Goal: Download file/media

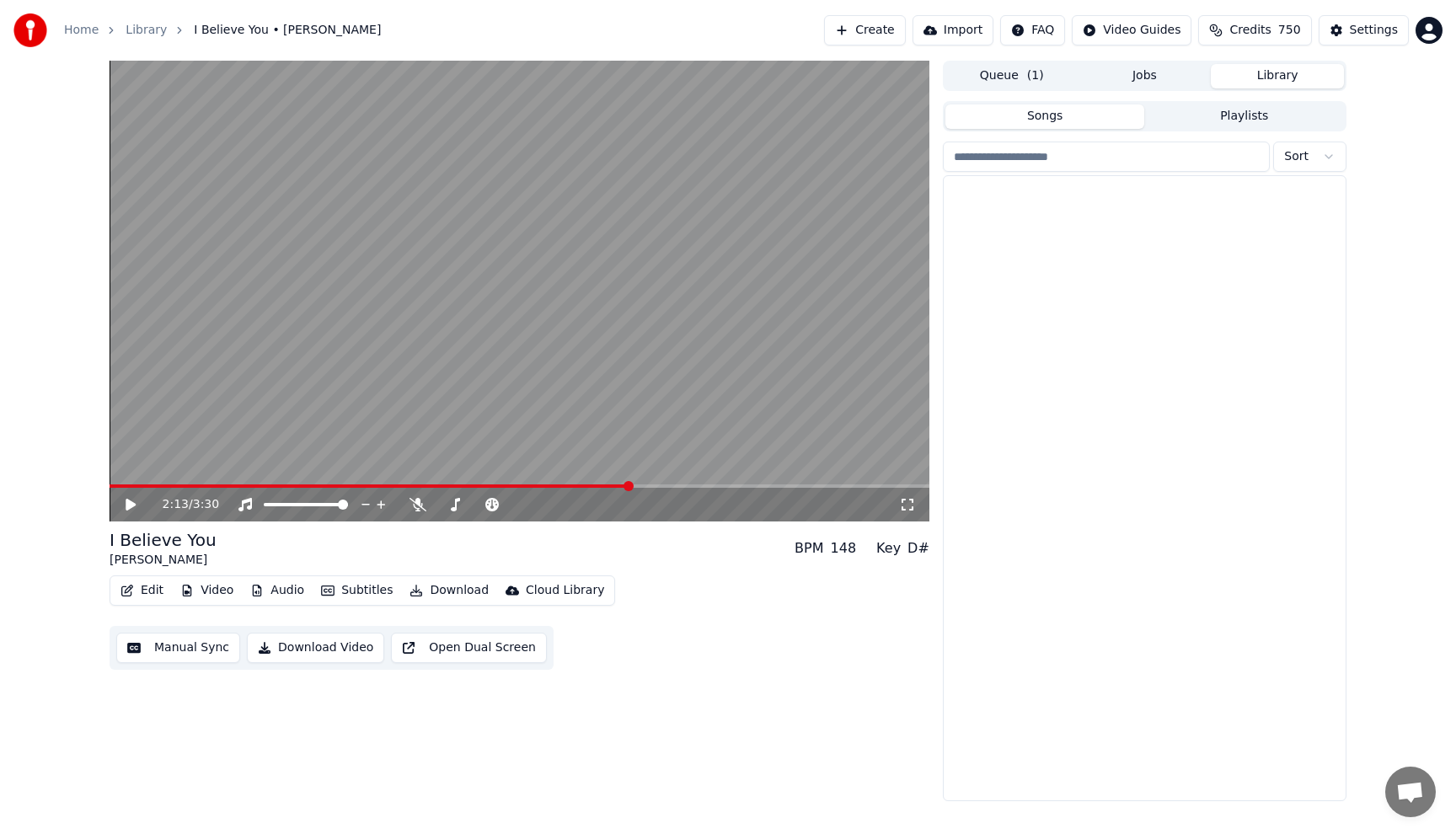
scroll to position [3234, 0]
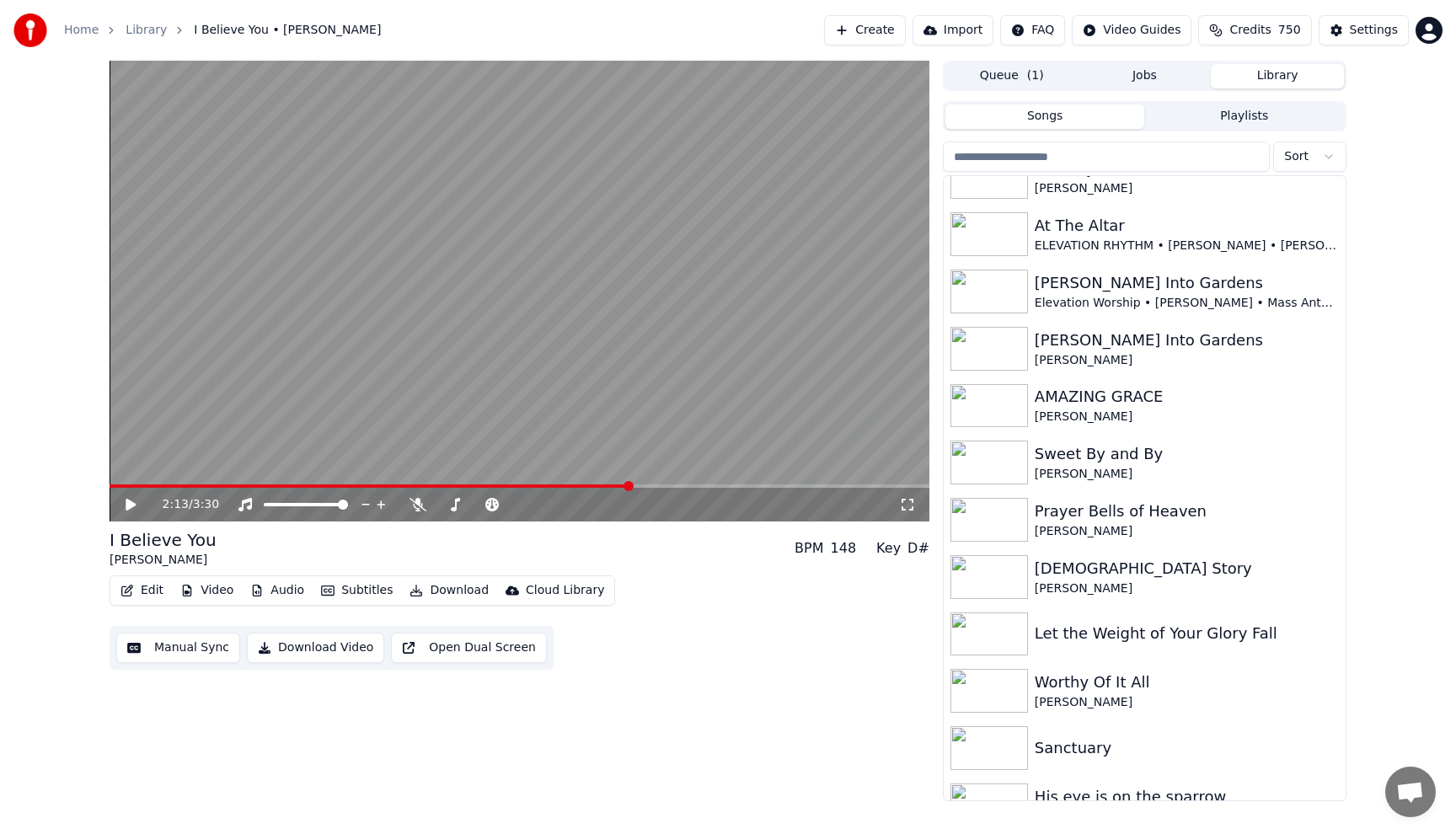
click at [1185, 161] on input "search" at bounding box center [1106, 157] width 327 height 30
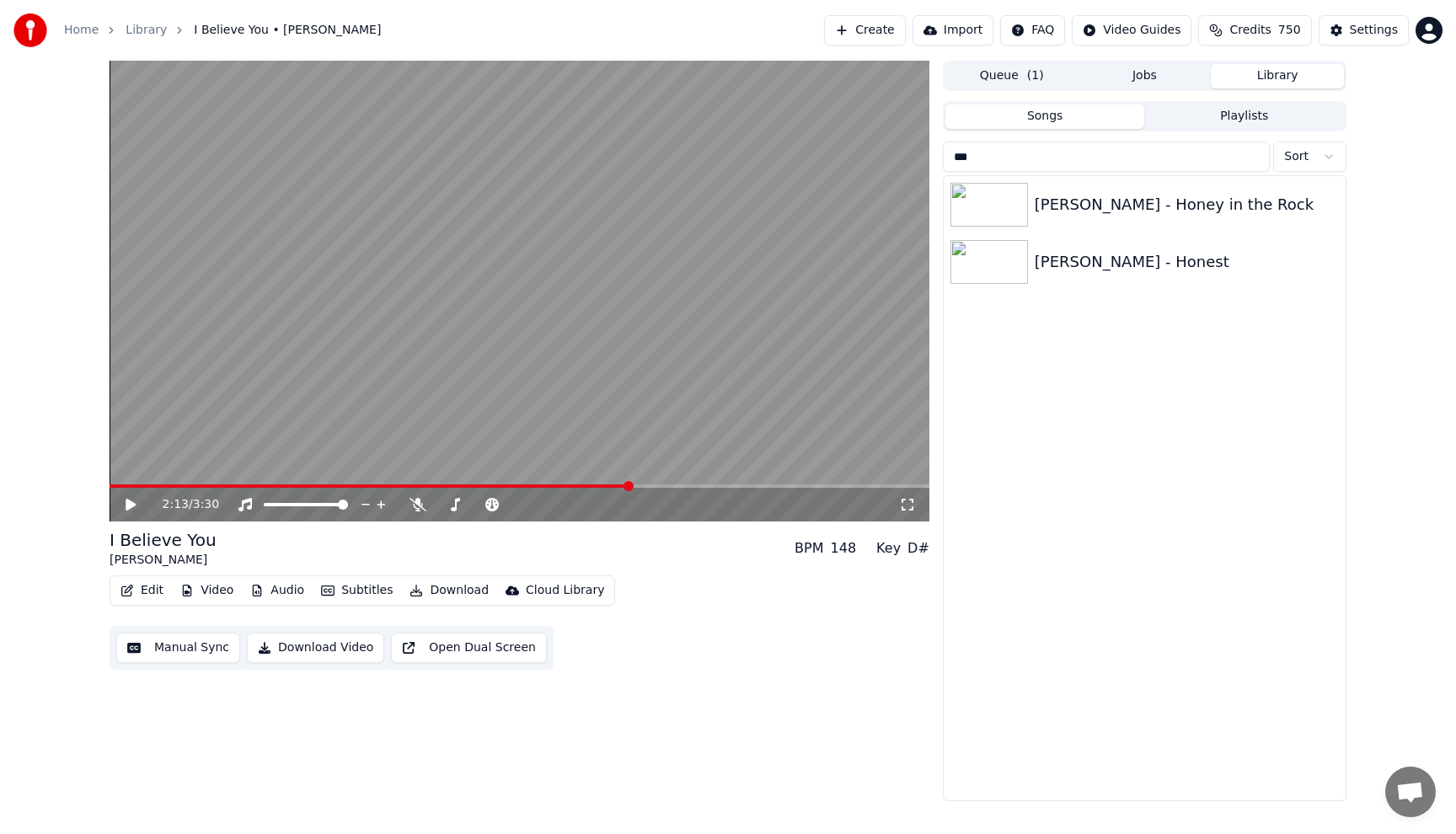
scroll to position [0, 0]
type input "****"
click at [1112, 273] on div "[PERSON_NAME] - Honest" at bounding box center [1178, 262] width 287 height 23
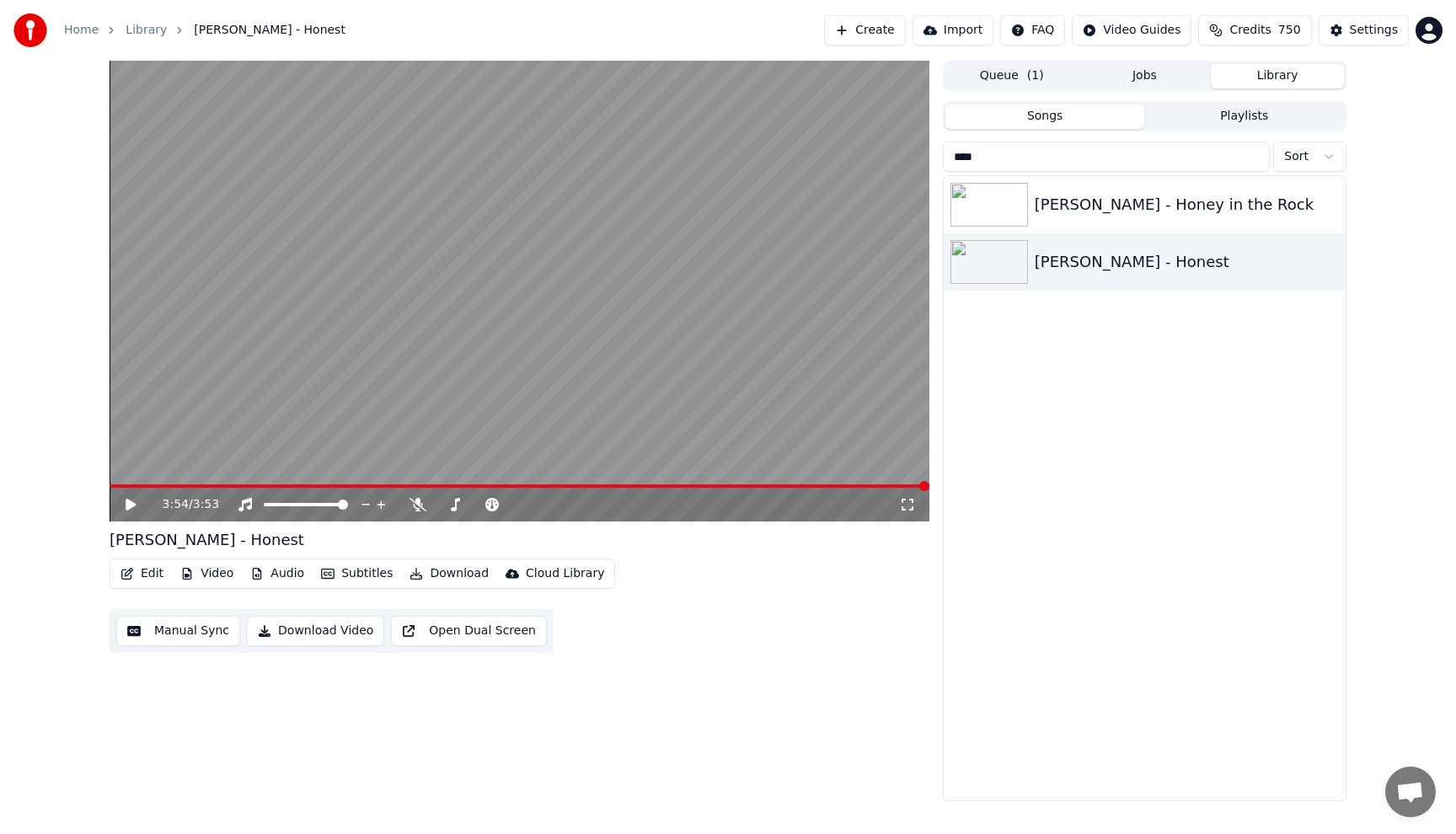
click at [125, 503] on icon at bounding box center [143, 504] width 40 height 13
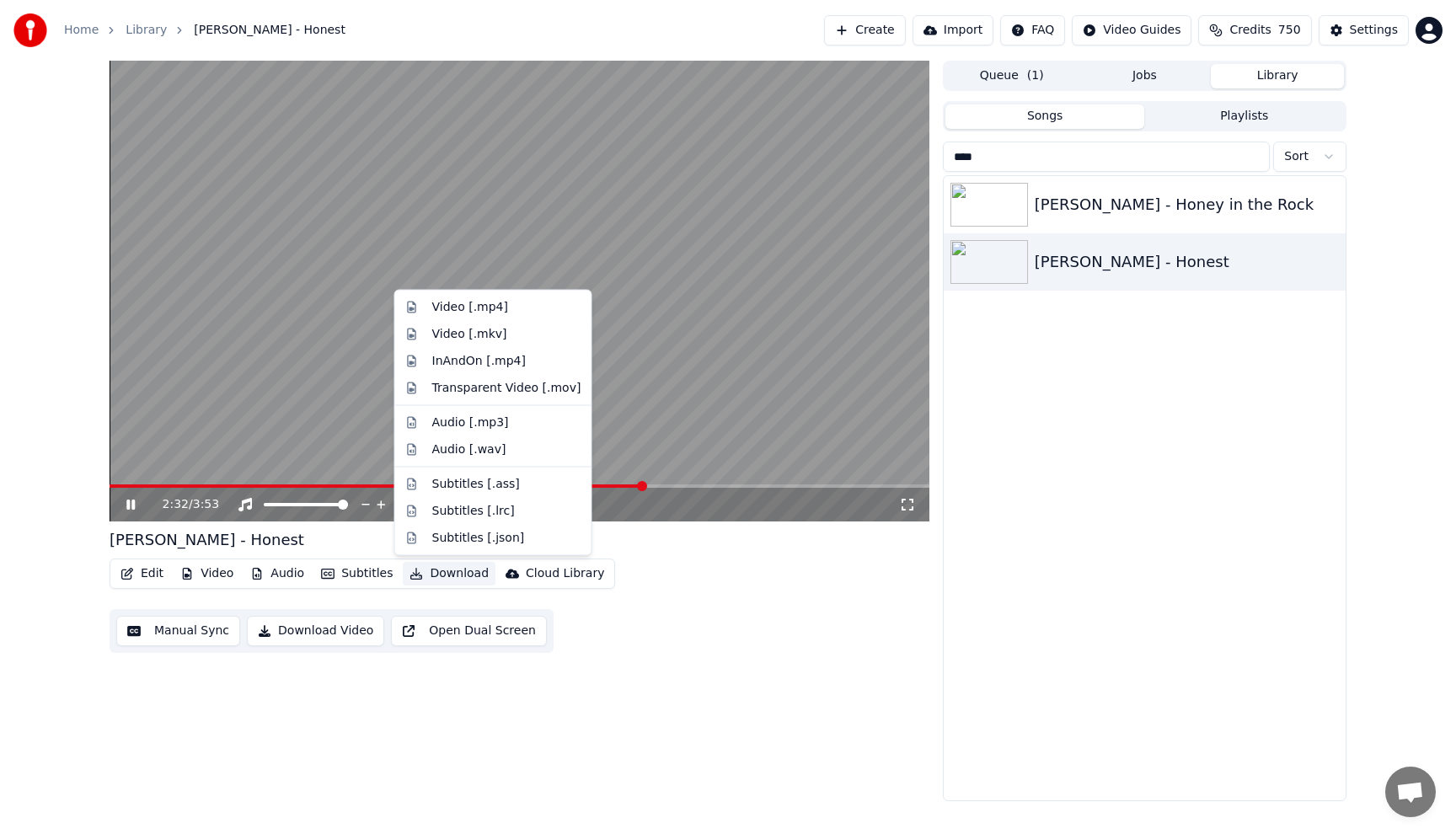
click at [455, 573] on button "Download" at bounding box center [449, 573] width 93 height 23
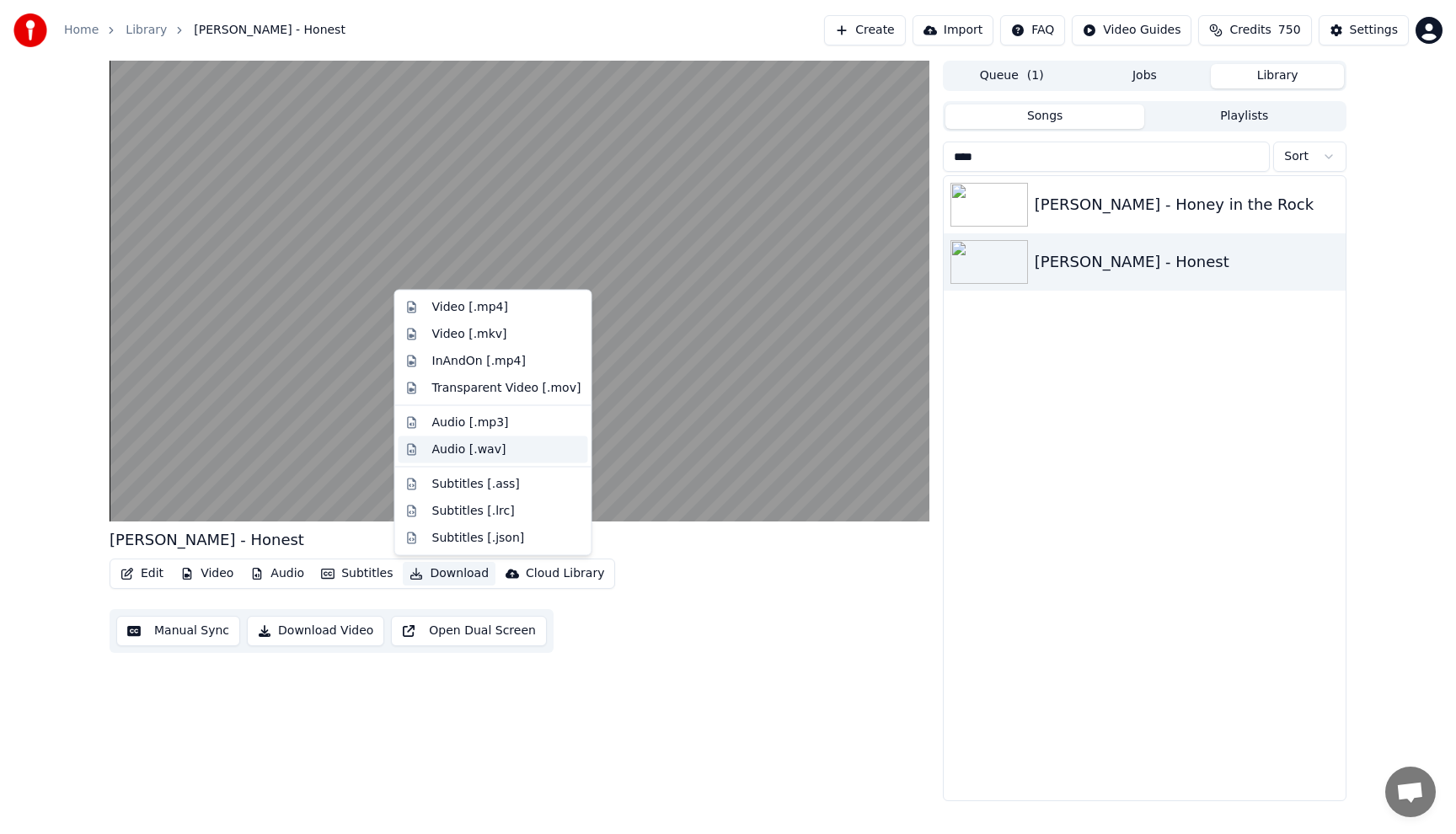
click at [450, 447] on div "Audio [.wav]" at bounding box center [469, 449] width 74 height 17
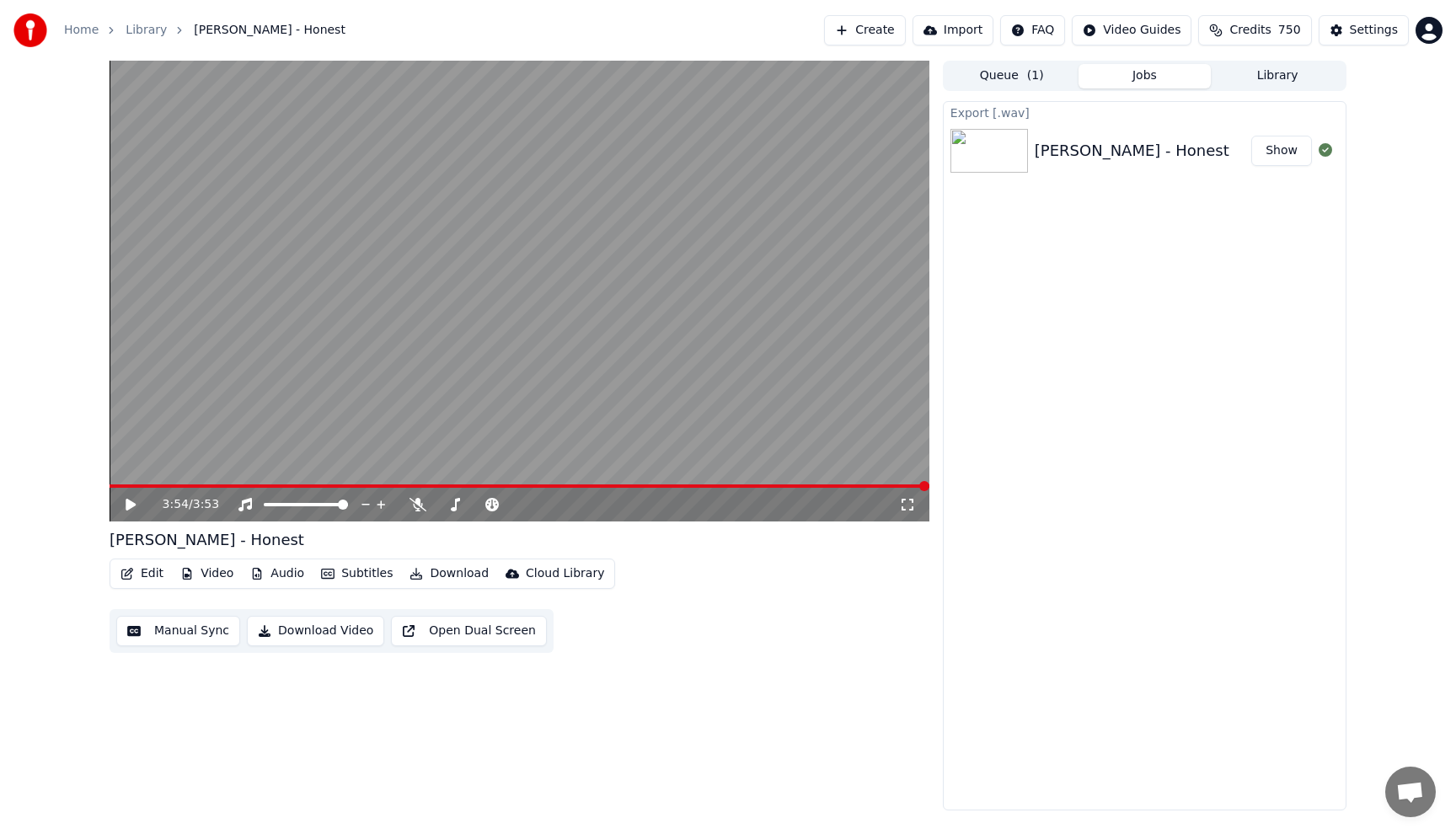
click at [130, 504] on icon at bounding box center [130, 504] width 10 height 12
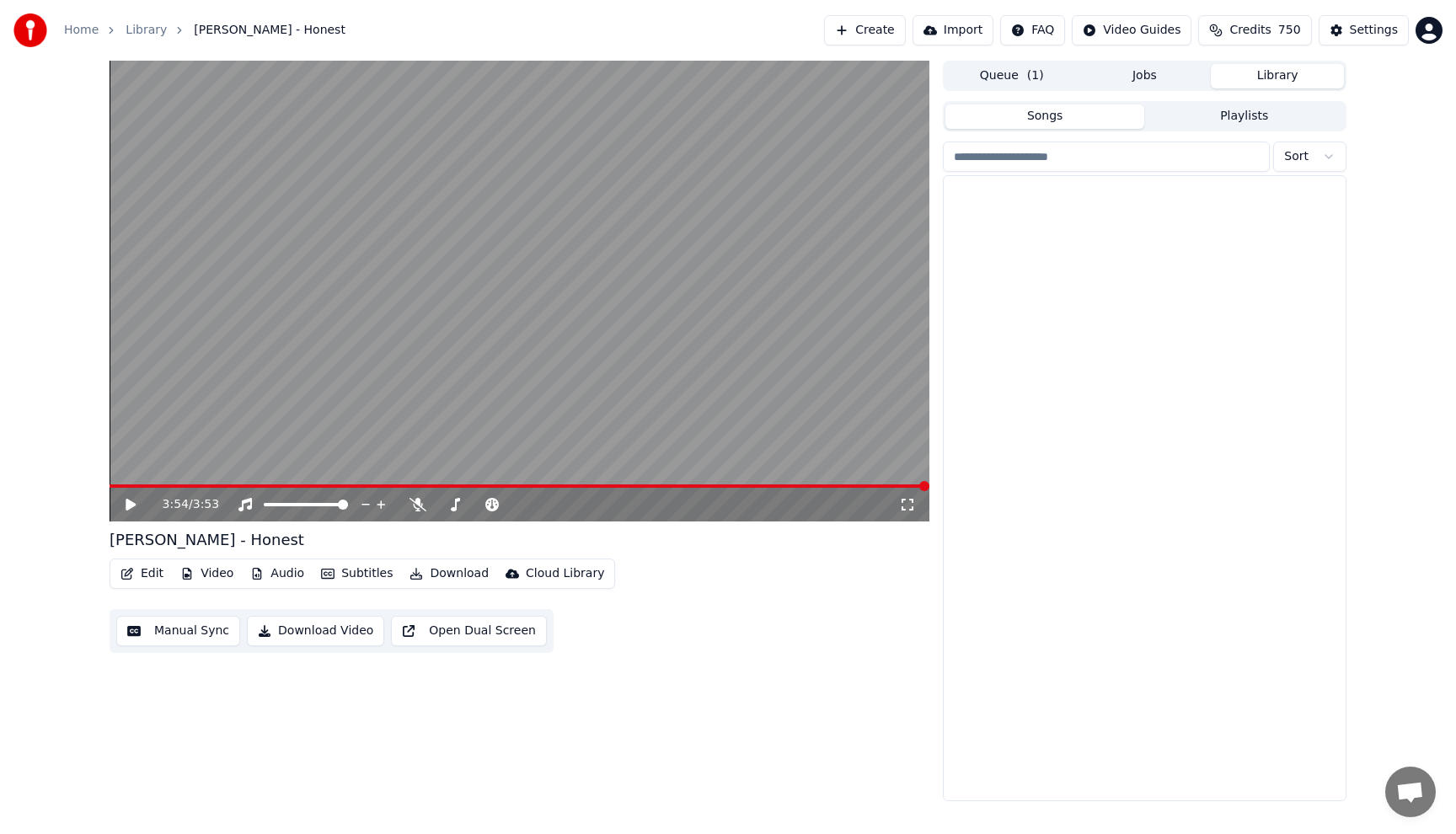
click at [1253, 66] on button "Library" at bounding box center [1277, 77] width 133 height 24
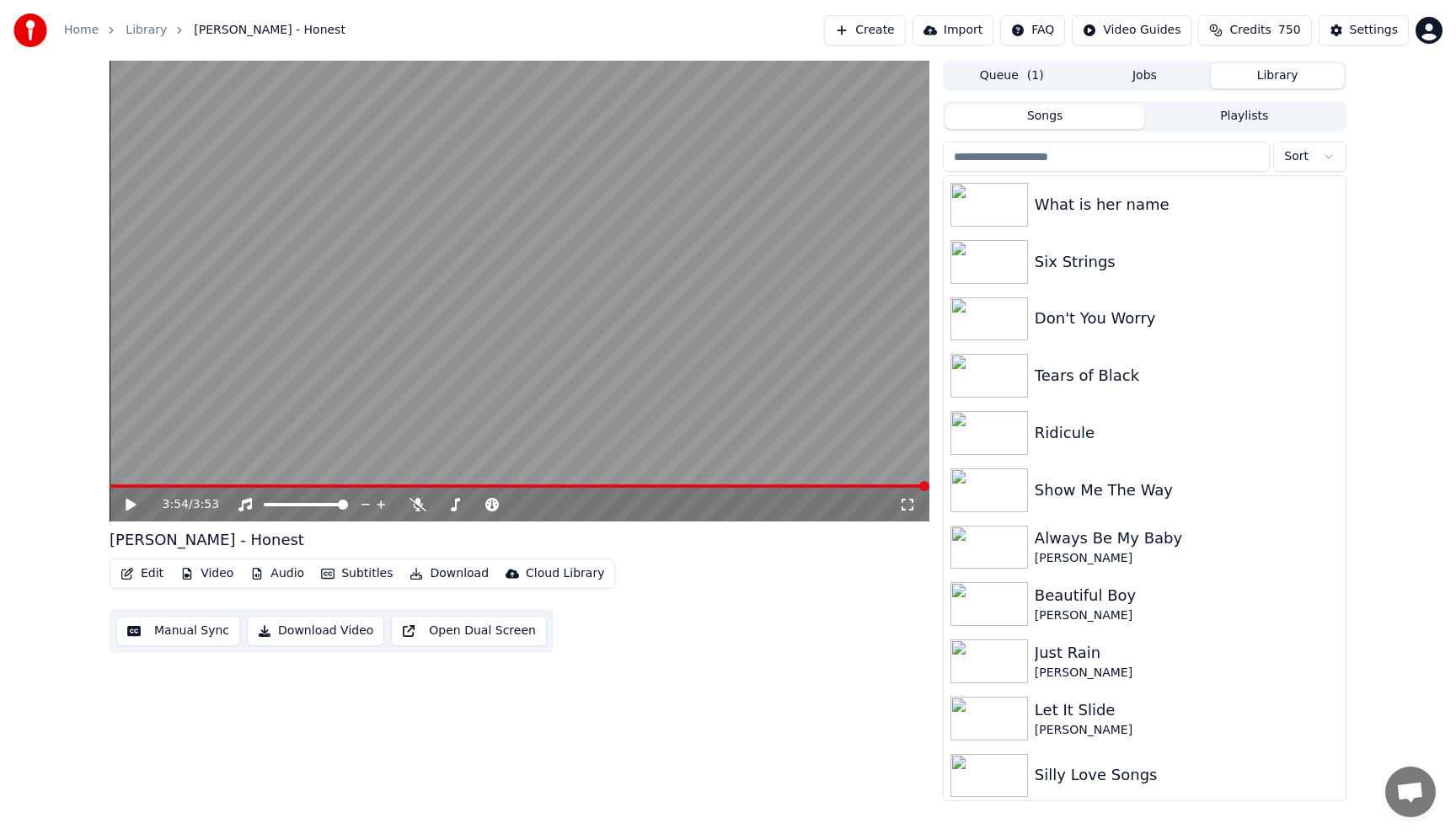
click at [1116, 164] on input "search" at bounding box center [1106, 157] width 327 height 30
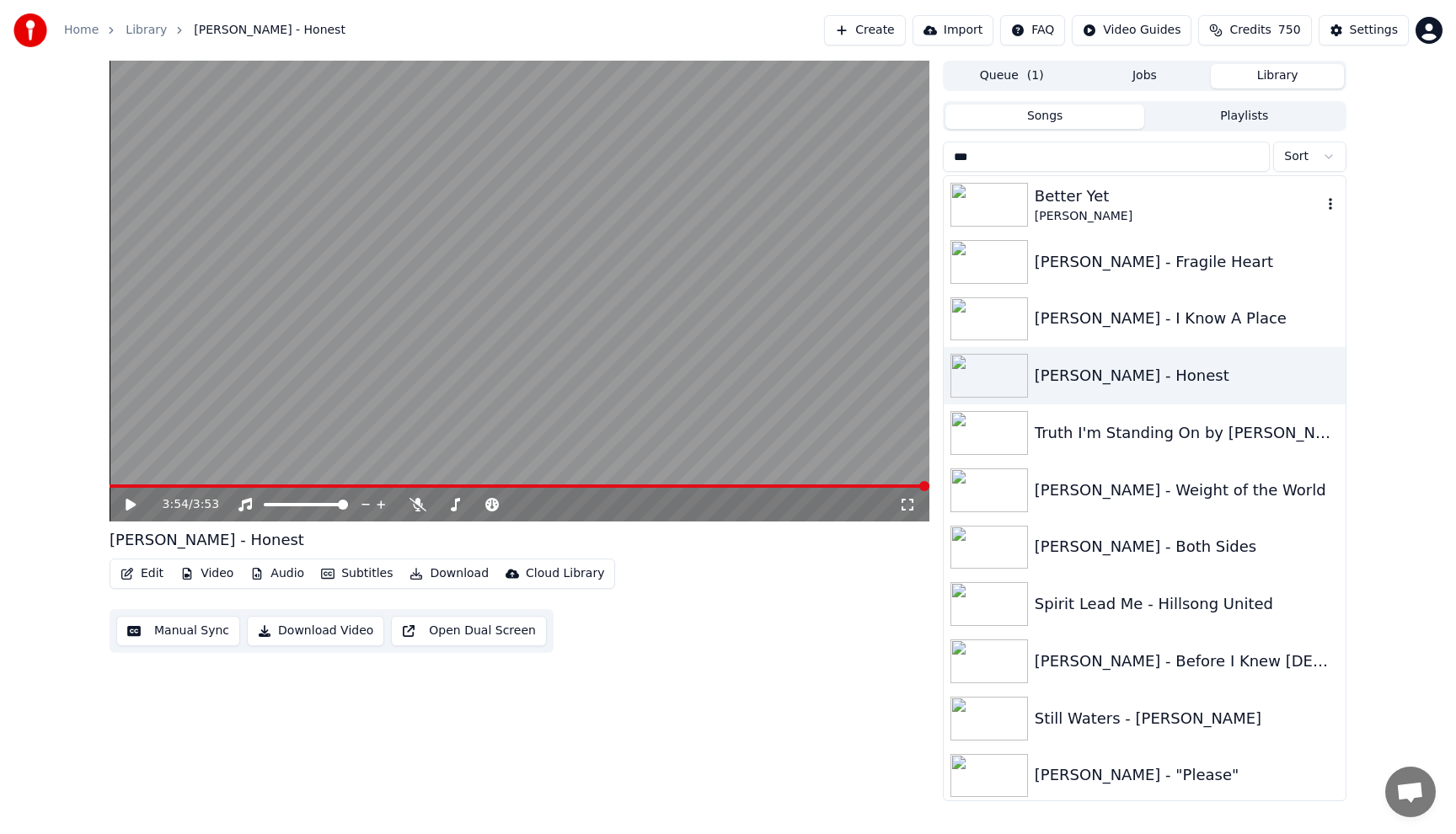
type input "***"
click at [1095, 210] on div "[PERSON_NAME]" at bounding box center [1178, 216] width 287 height 17
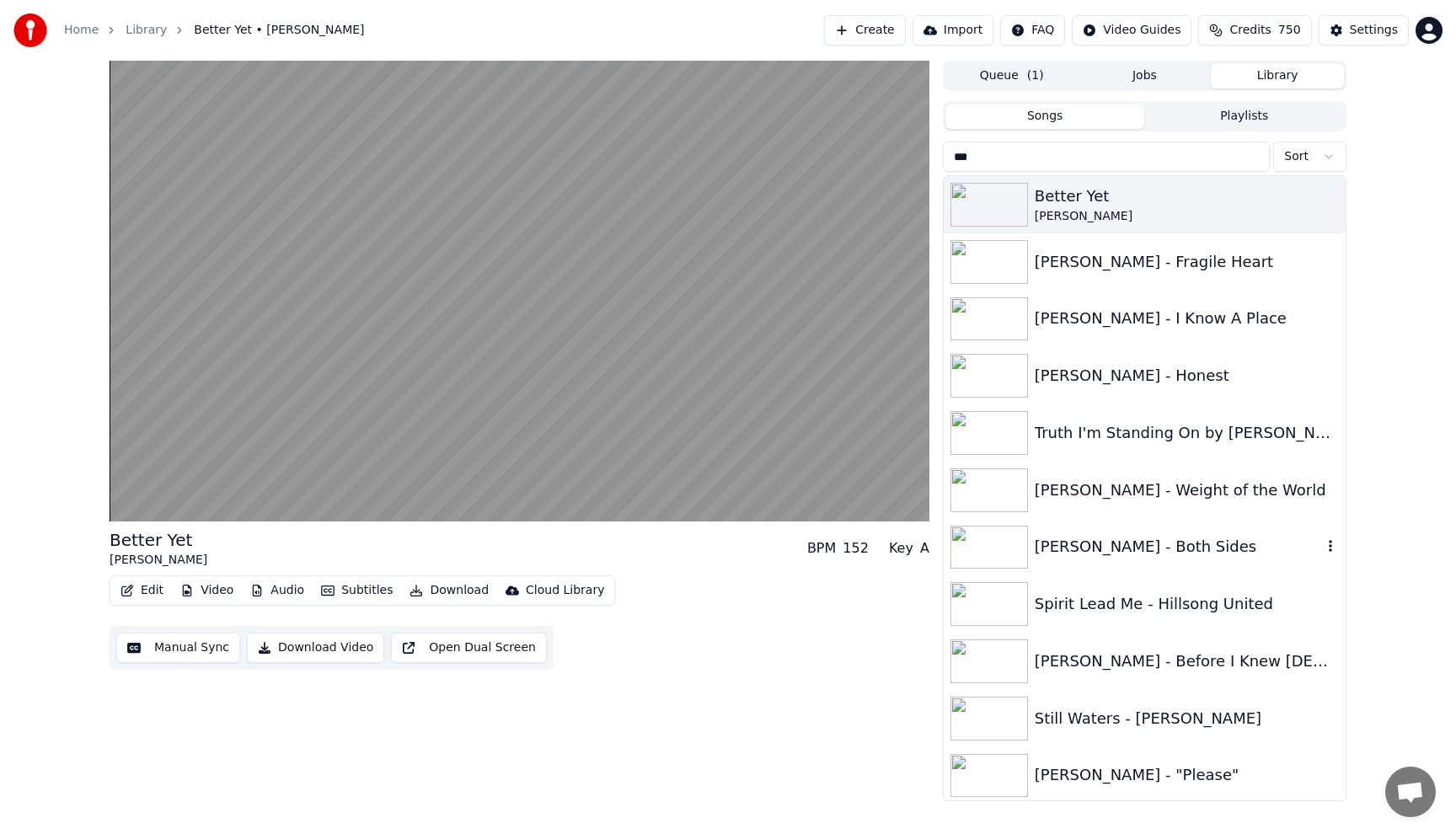
click at [1140, 537] on div "[PERSON_NAME] - Both Sides" at bounding box center [1178, 546] width 287 height 23
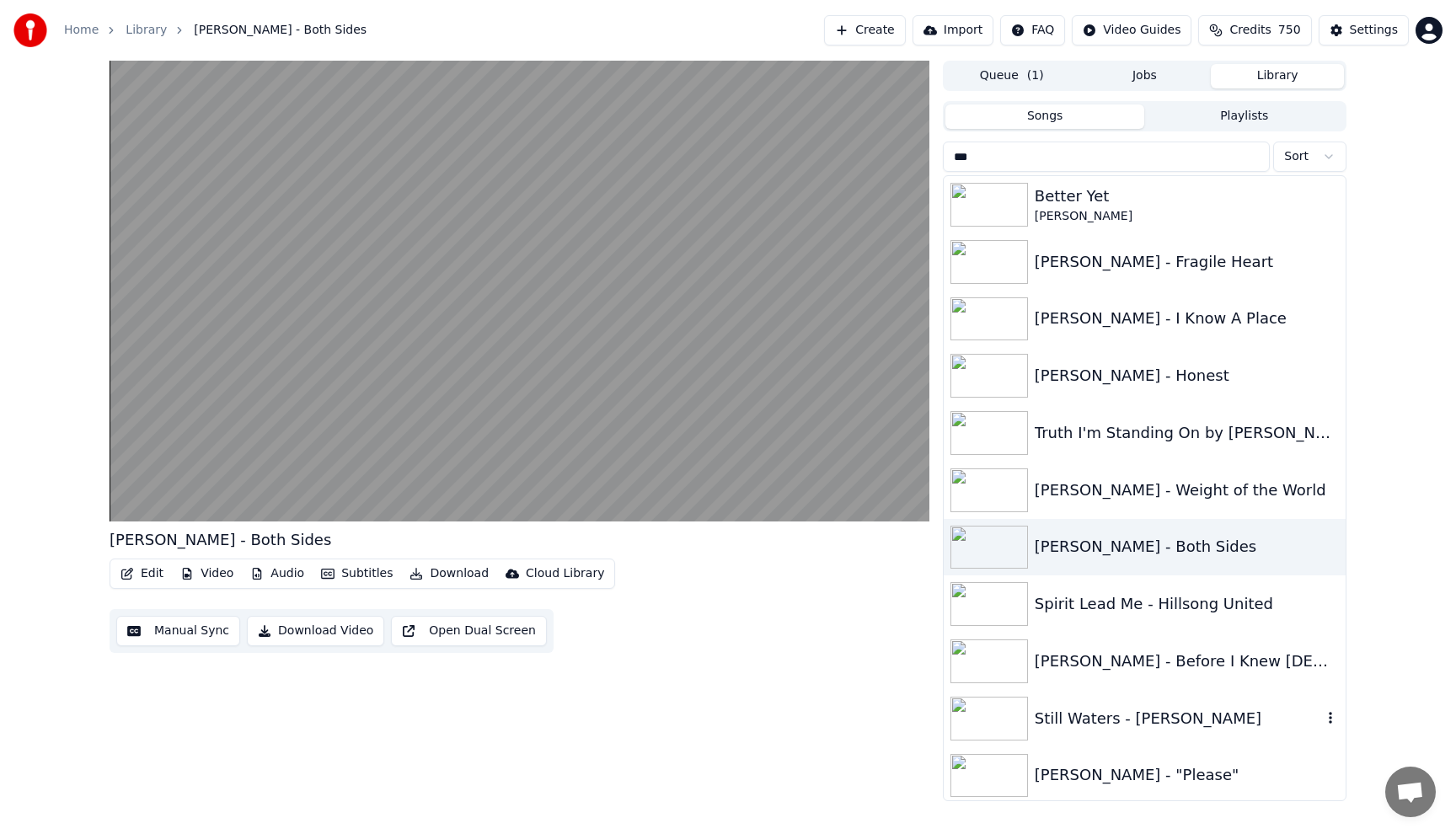
click at [1139, 740] on div "Still Waters - [PERSON_NAME]" at bounding box center [1145, 718] width 402 height 57
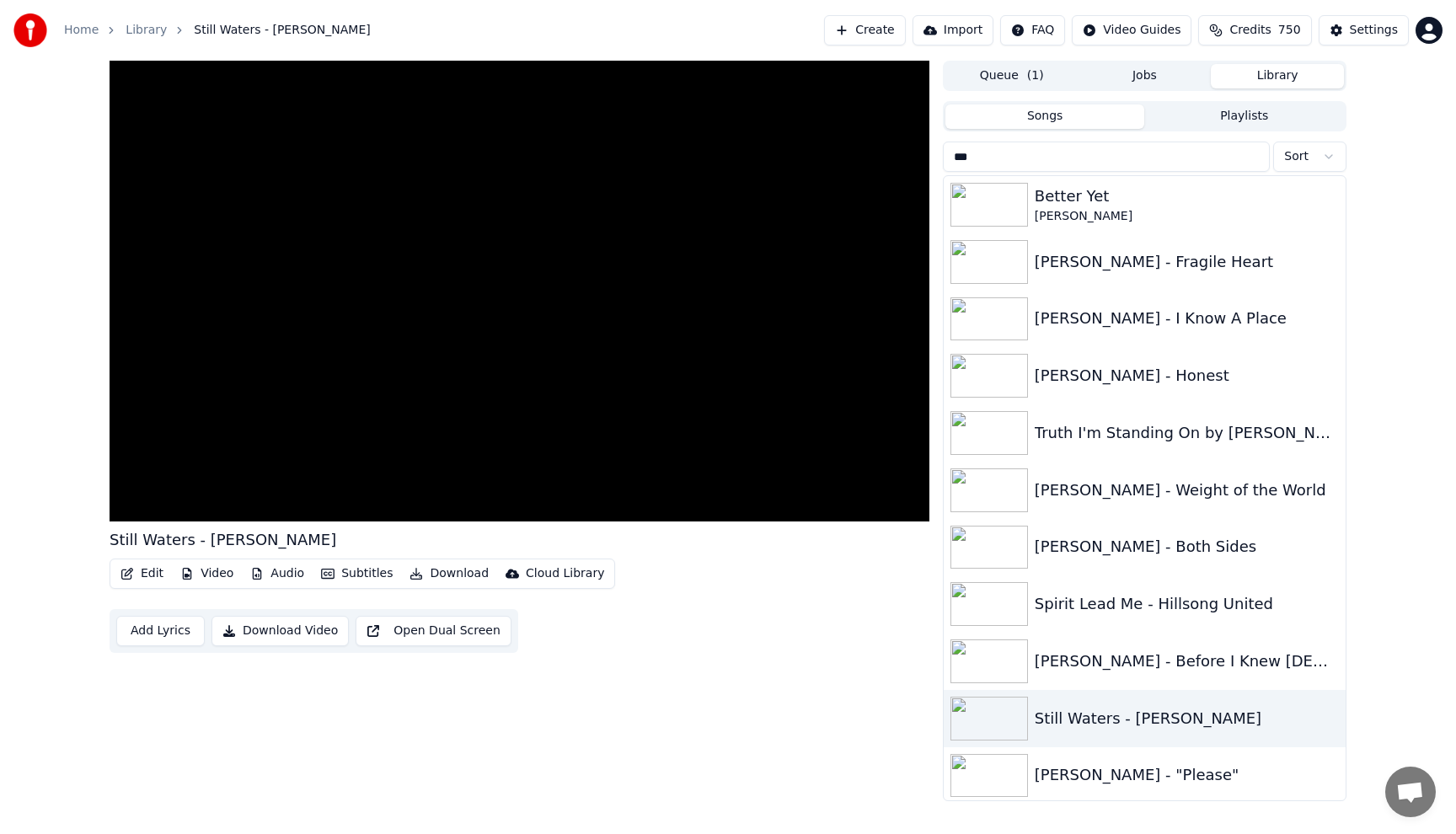
click at [1254, 155] on input "***" at bounding box center [1106, 157] width 327 height 30
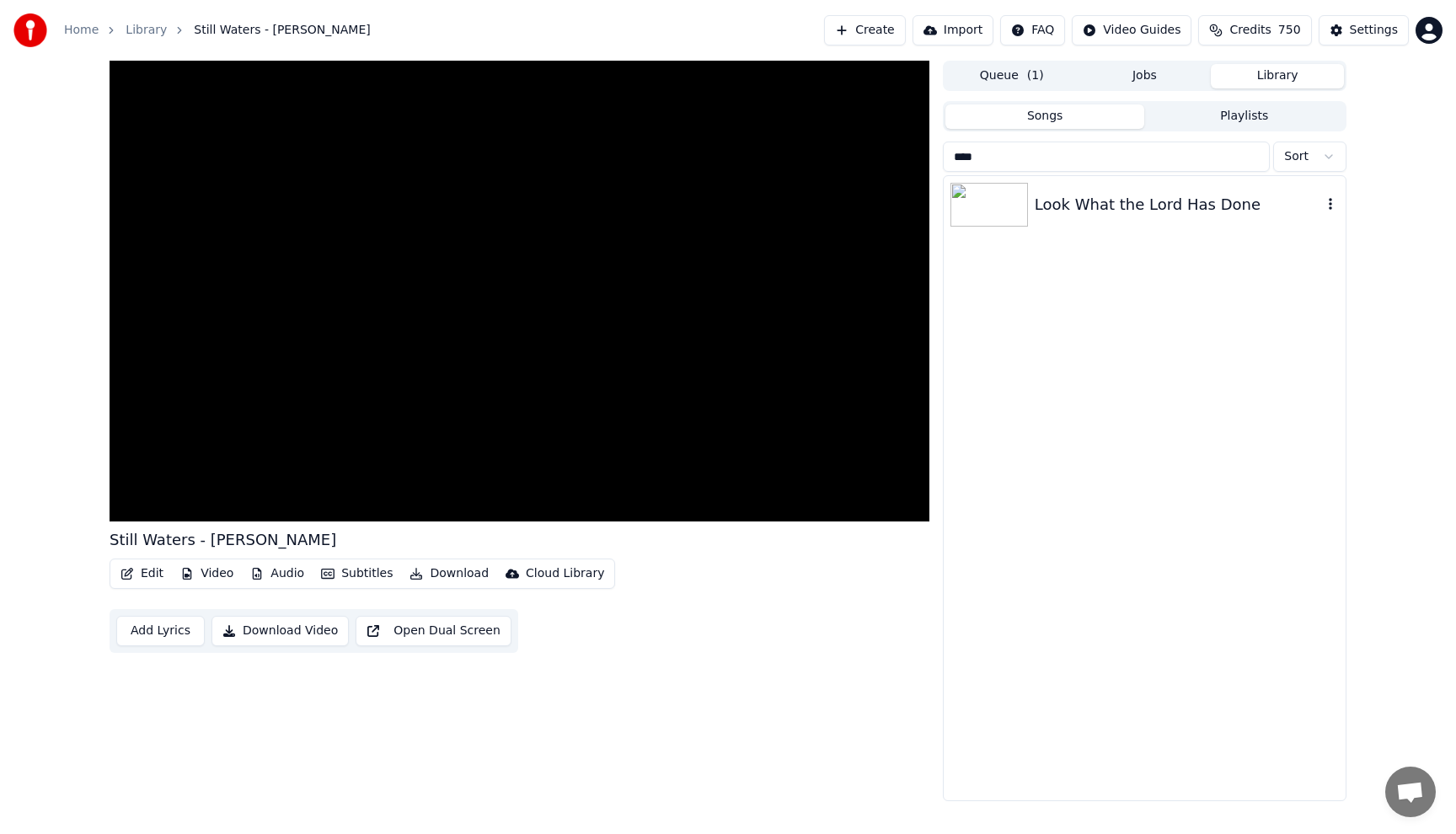
type input "****"
click at [1185, 210] on div "Look What the Lord Has Done" at bounding box center [1178, 204] width 287 height 23
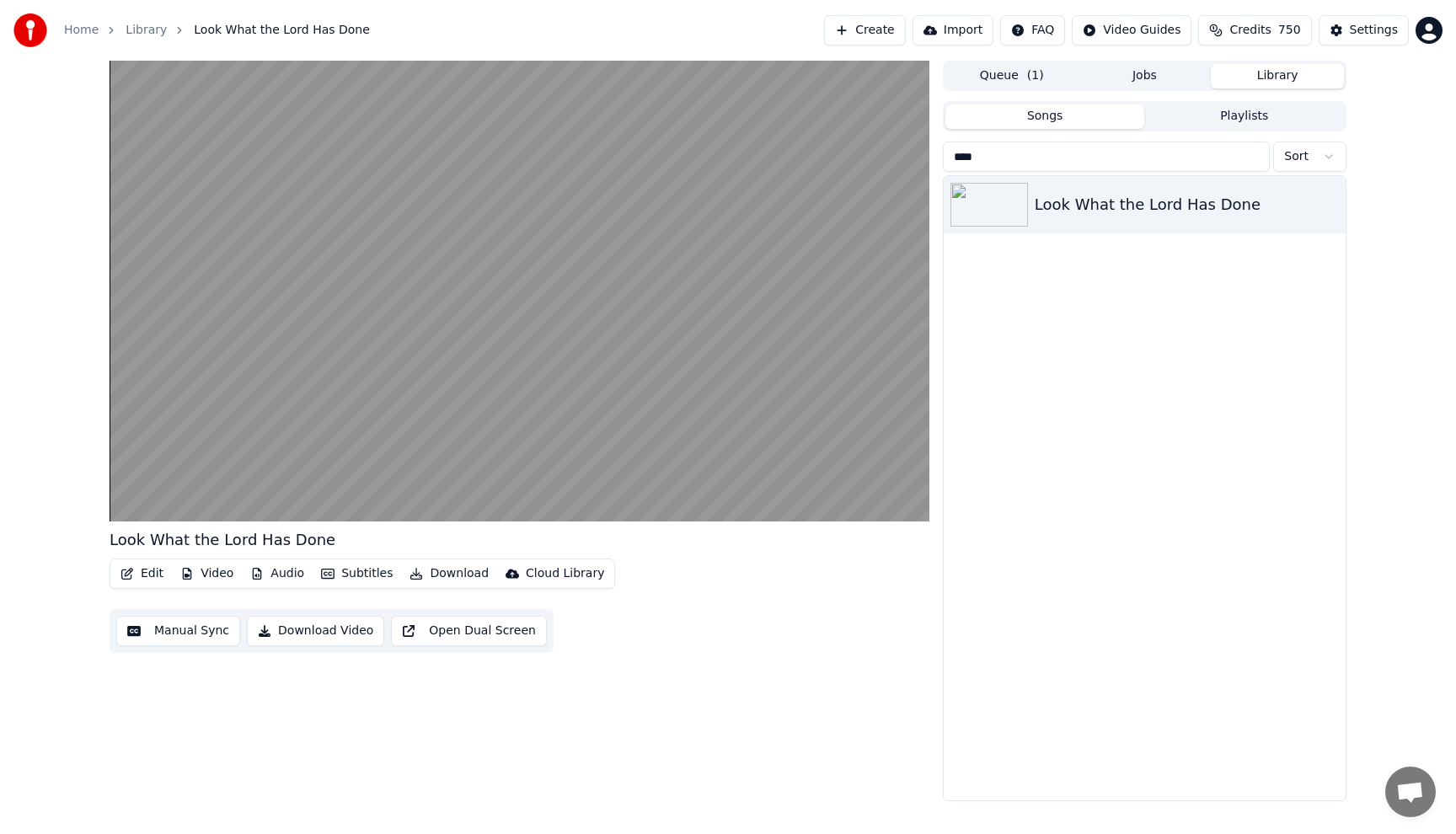
click at [1231, 123] on button "Playlists" at bounding box center [1244, 117] width 200 height 24
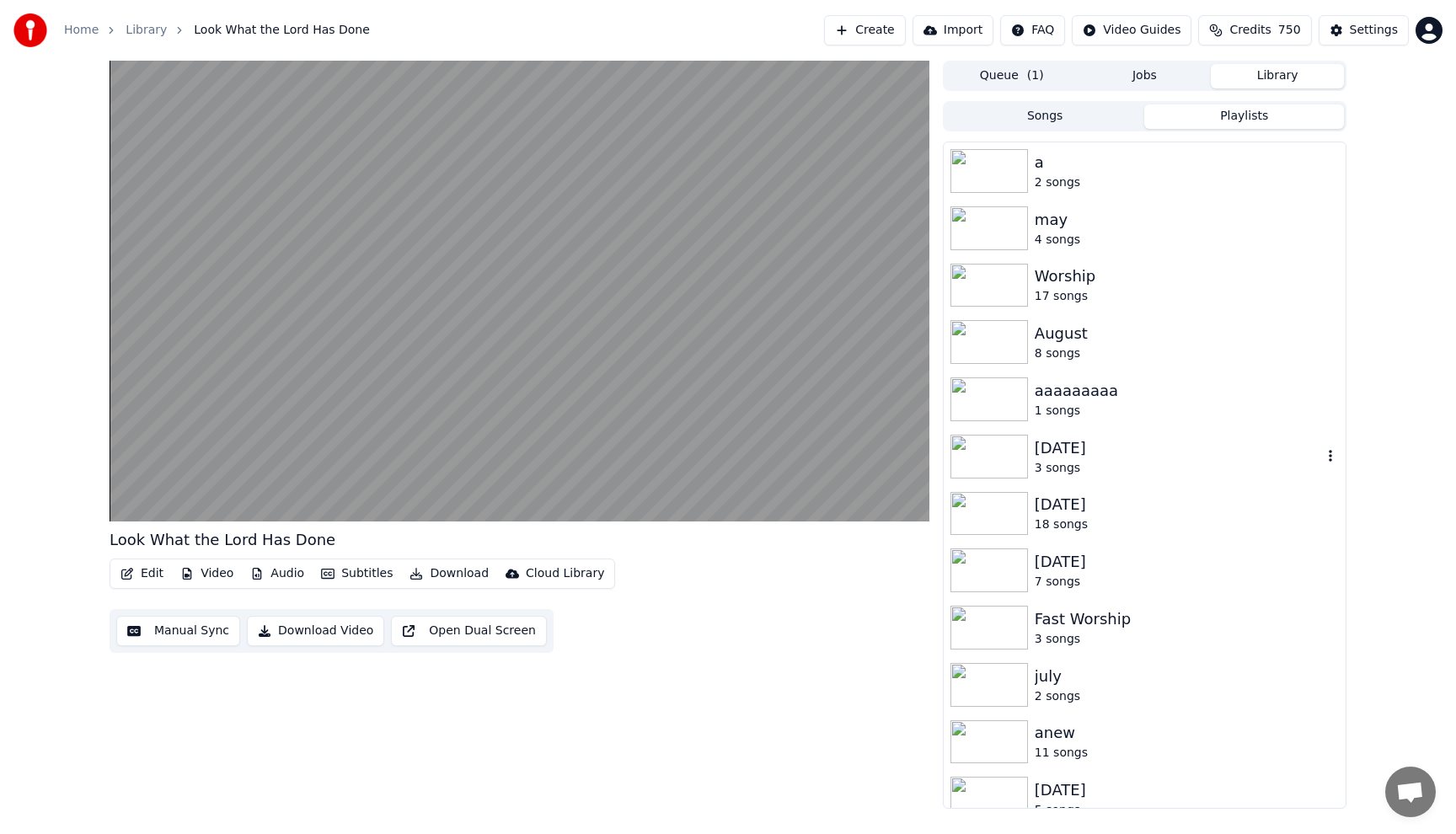
click at [1045, 460] on div "3 songs" at bounding box center [1178, 468] width 287 height 17
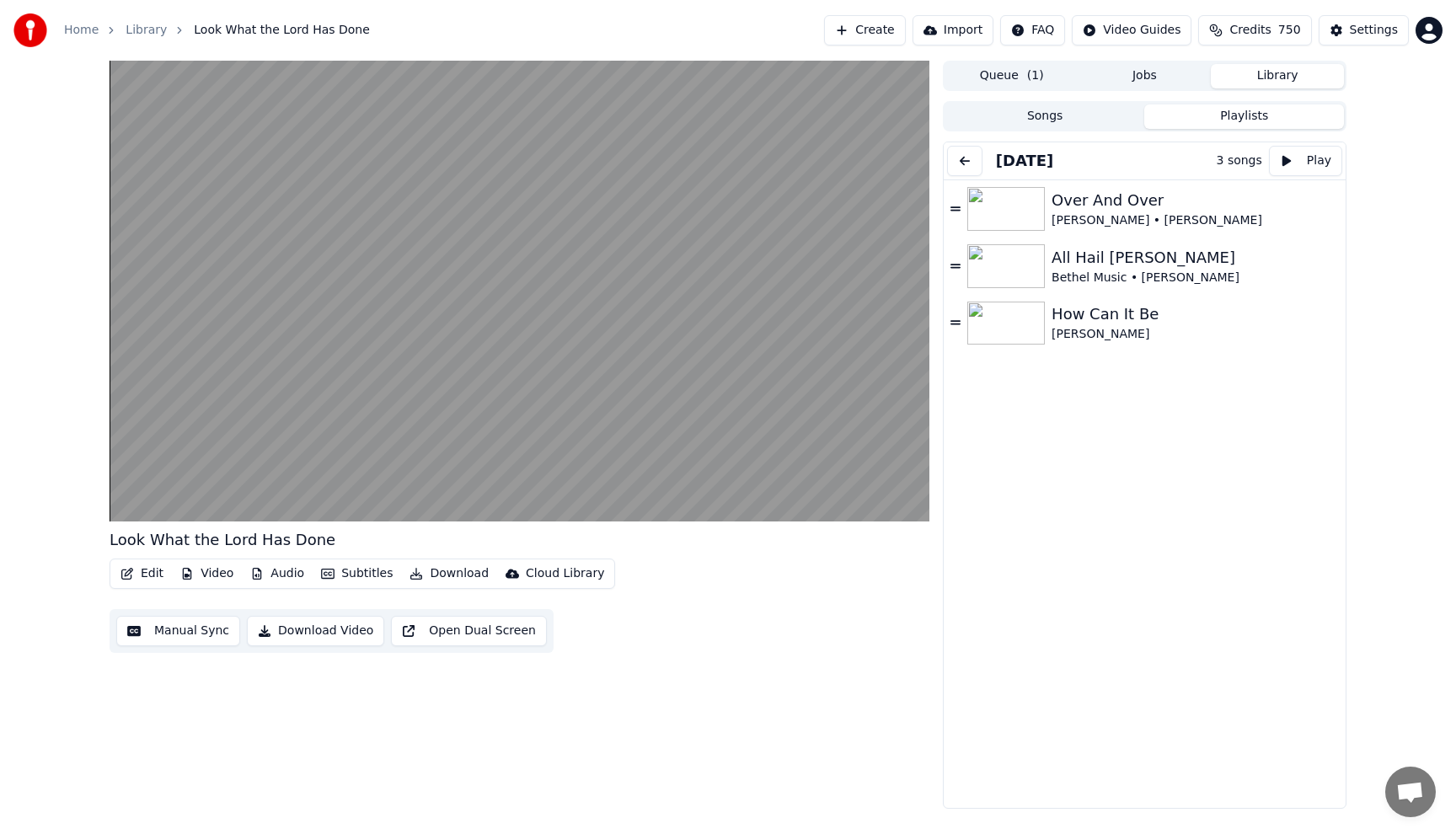
click at [960, 157] on button at bounding box center [965, 161] width 36 height 30
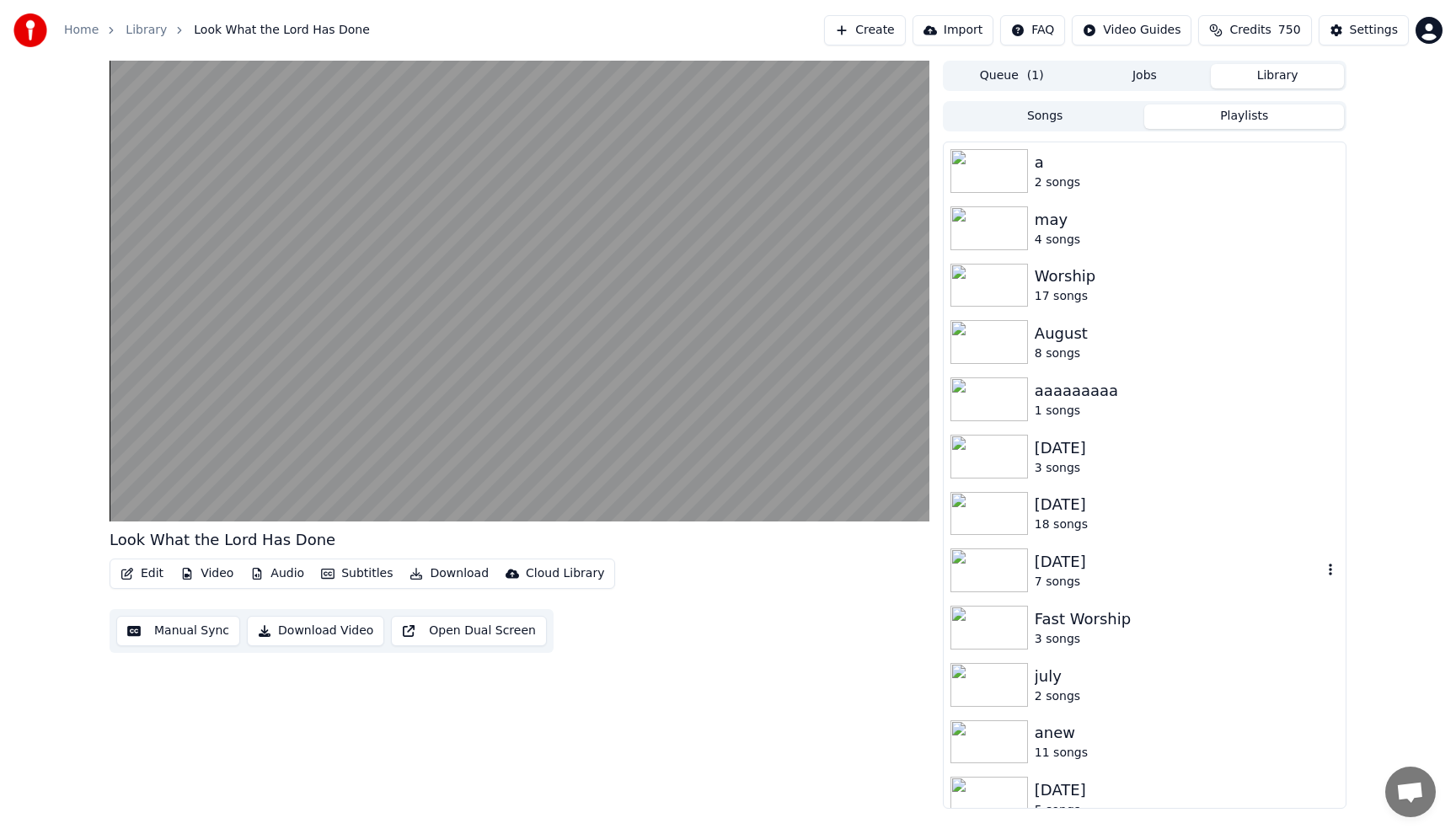
click at [1019, 571] on img at bounding box center [989, 570] width 77 height 43
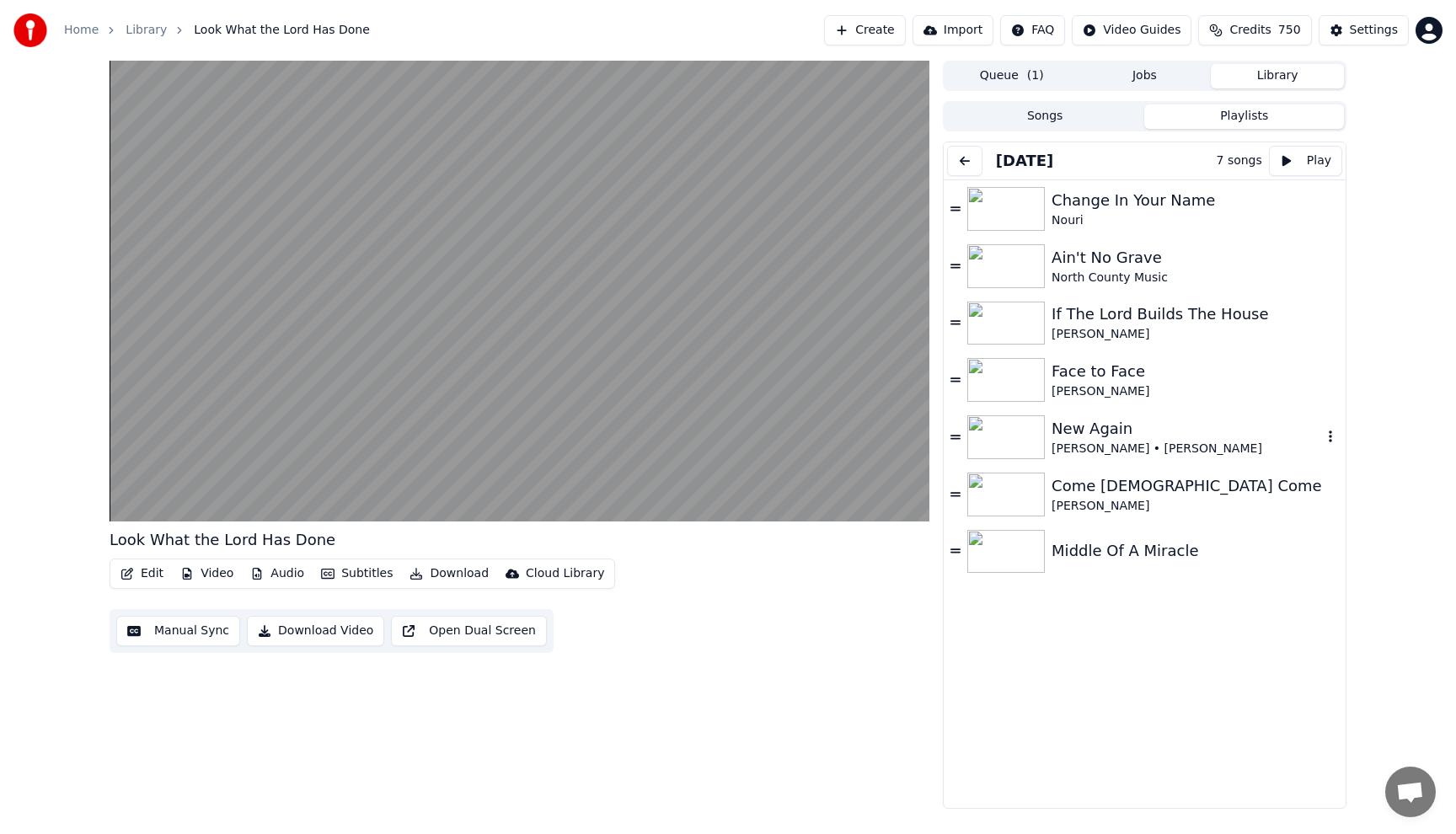
click at [1034, 433] on img at bounding box center [1005, 437] width 77 height 43
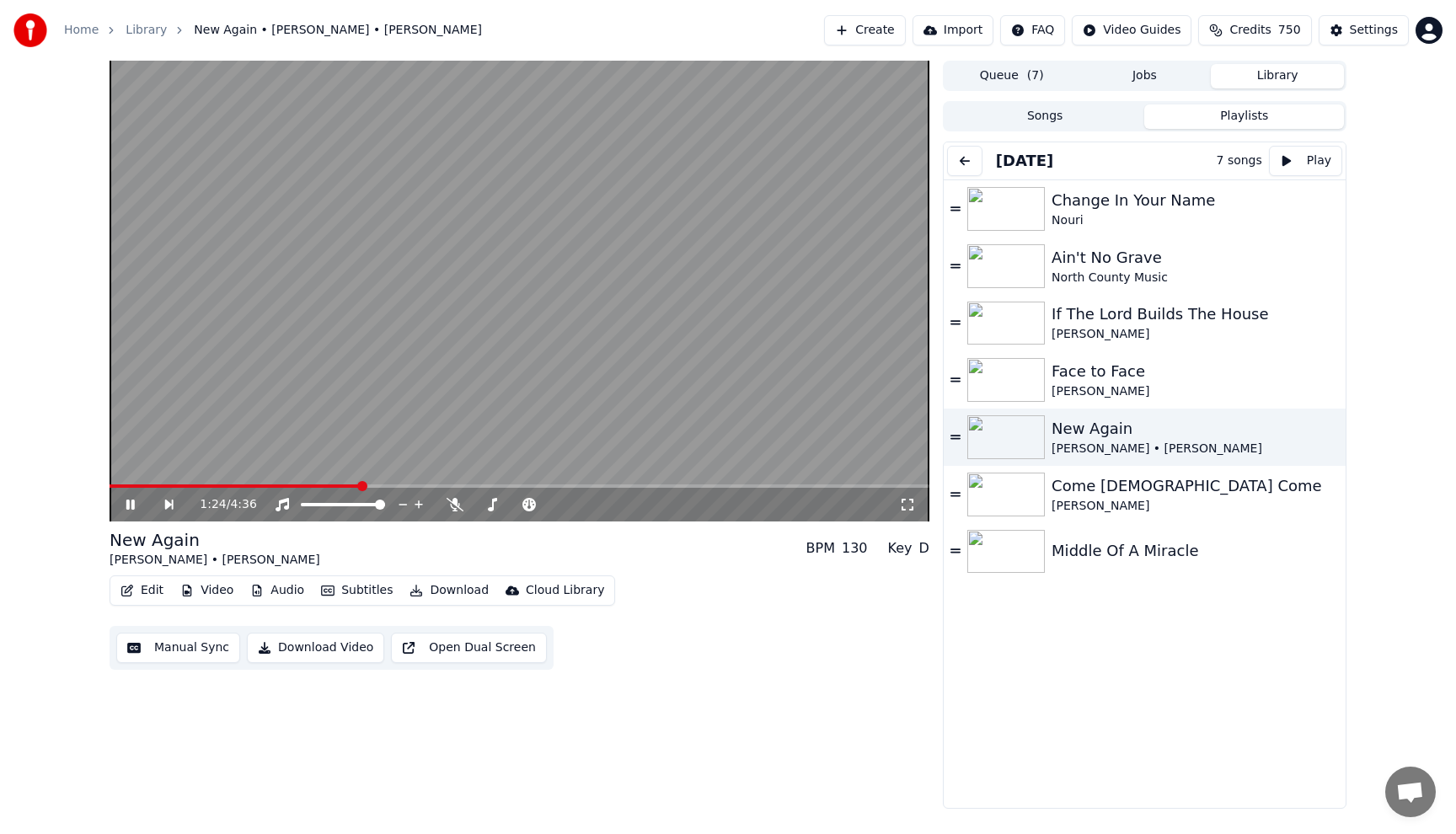
click at [738, 290] on video at bounding box center [519, 291] width 819 height 461
